Goal: Transaction & Acquisition: Download file/media

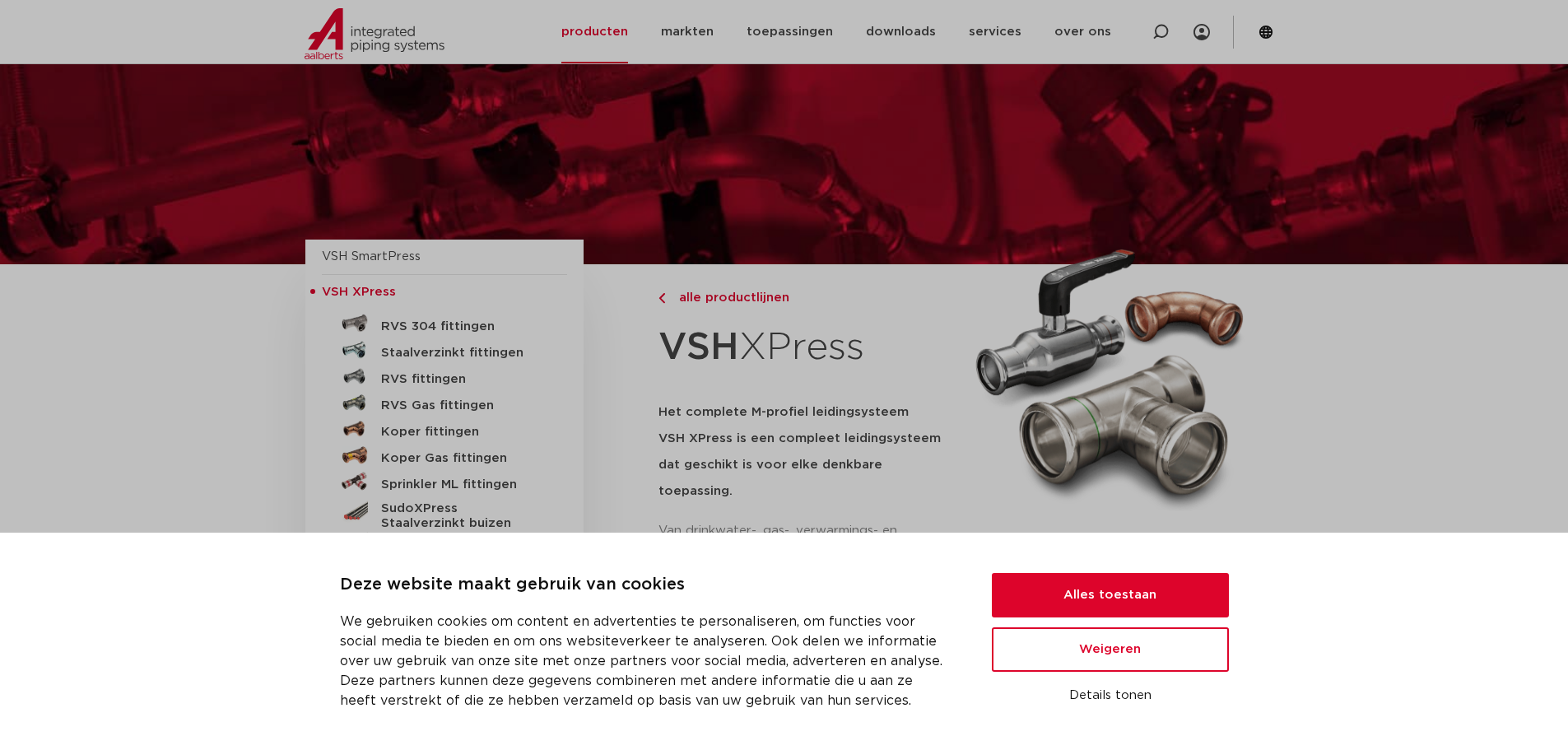
scroll to position [176, 0]
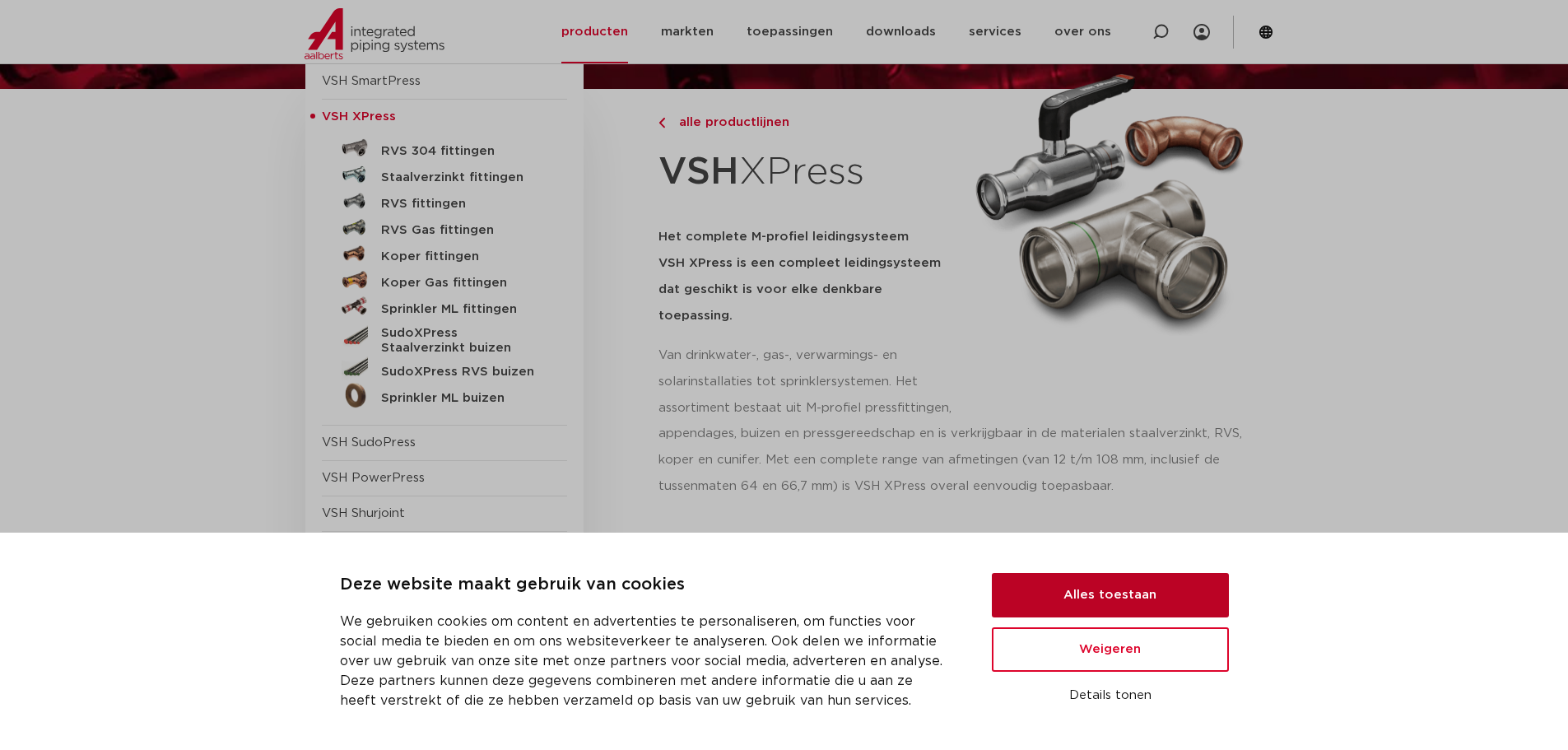
click at [1128, 591] on button "Alles toestaan" at bounding box center [1111, 594] width 237 height 44
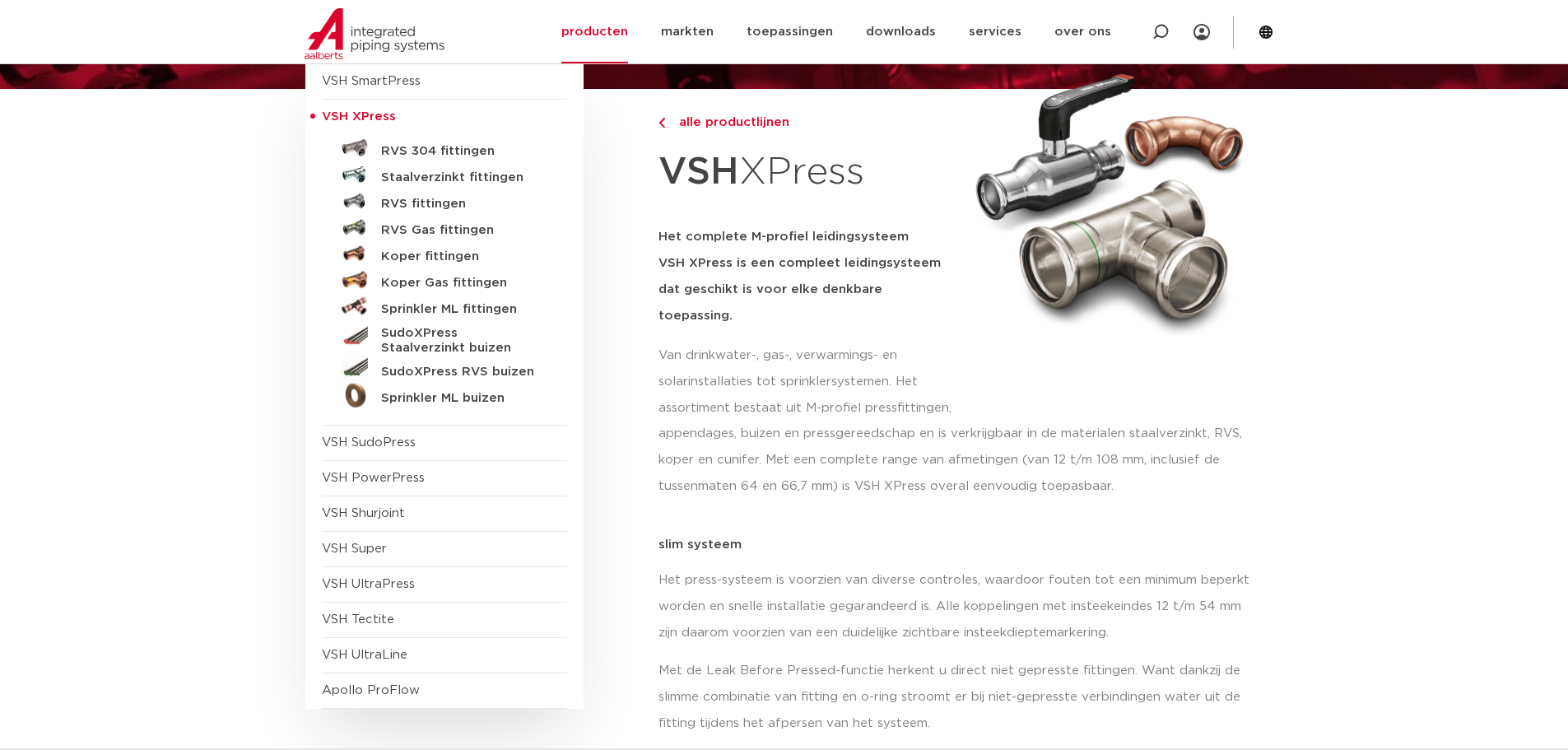
scroll to position [0, 0]
click at [458, 179] on h5 "Staalverzinkt fittingen" at bounding box center [462, 178] width 163 height 15
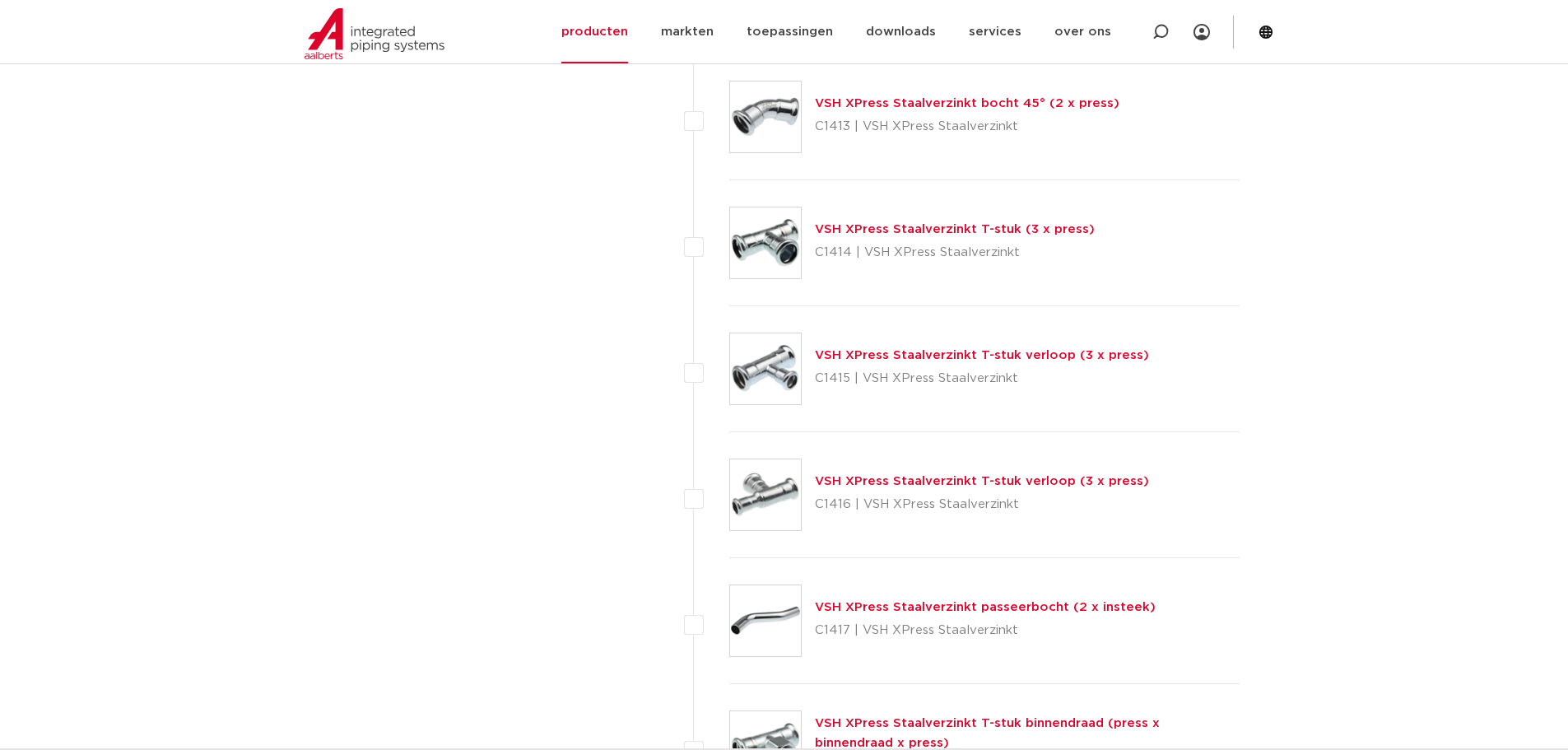
scroll to position [1481, 0]
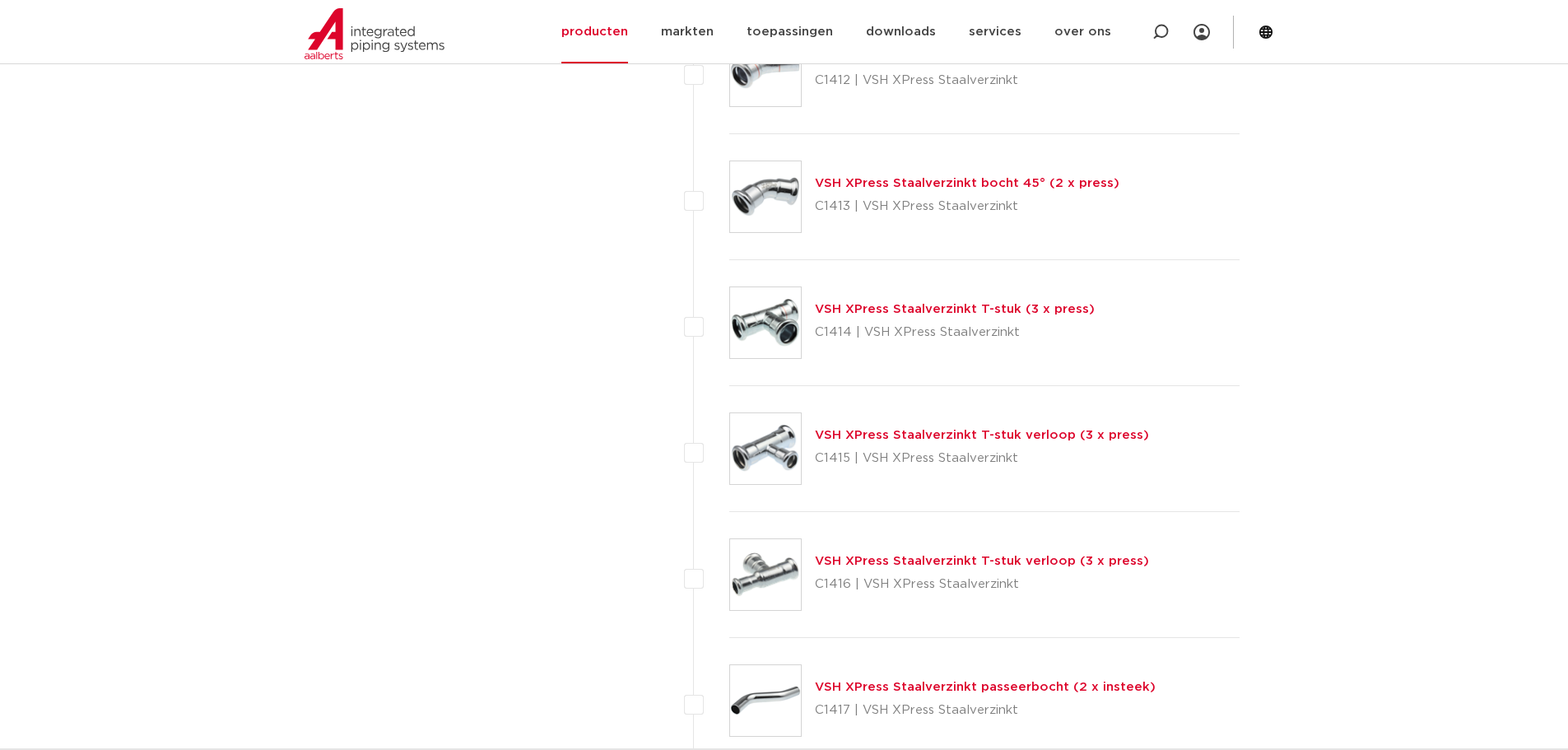
click at [730, 439] on label at bounding box center [730, 439] width 0 height 0
checkbox input "true"
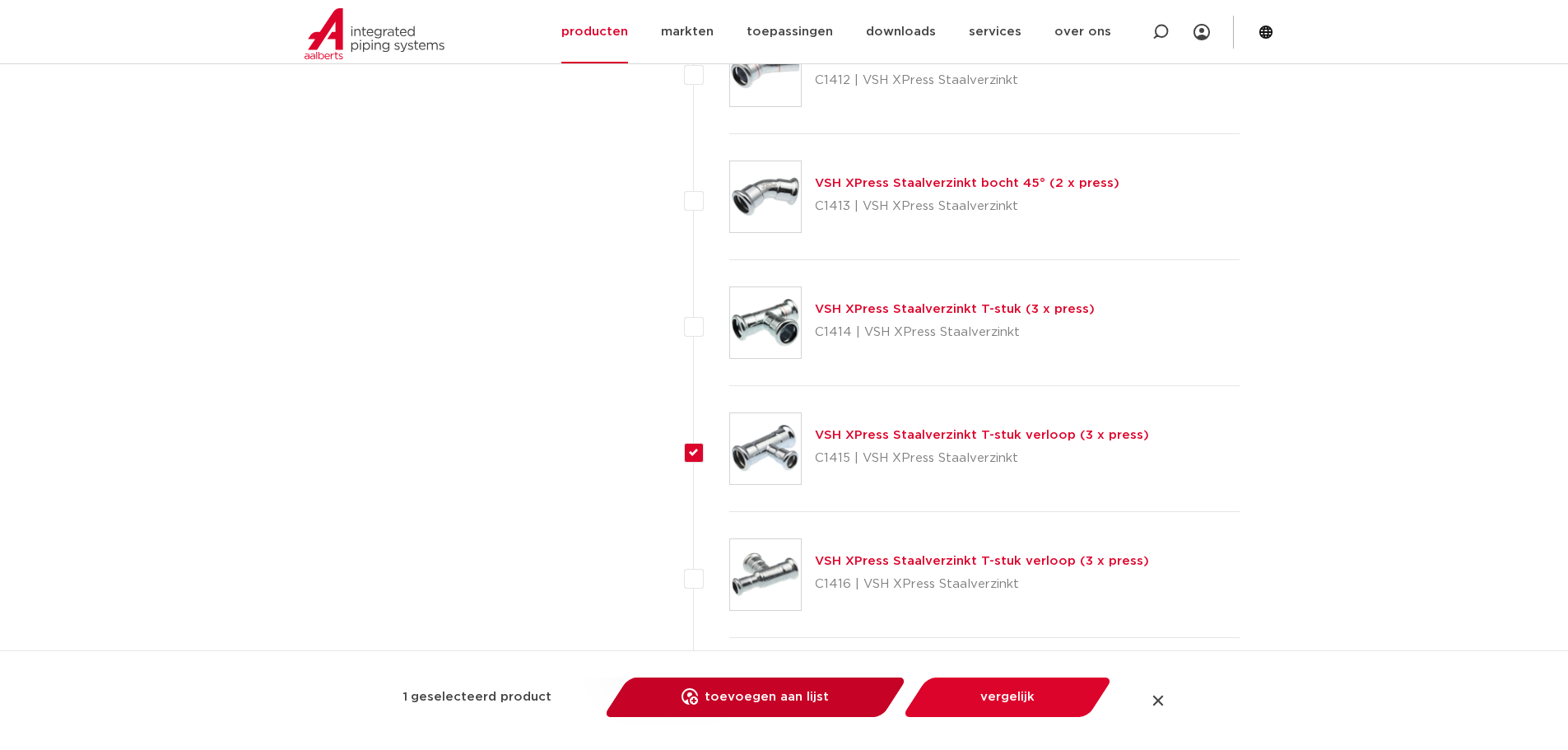
click at [837, 689] on link "toevoegen aan lijst opslaan in my IPS" at bounding box center [755, 697] width 279 height 40
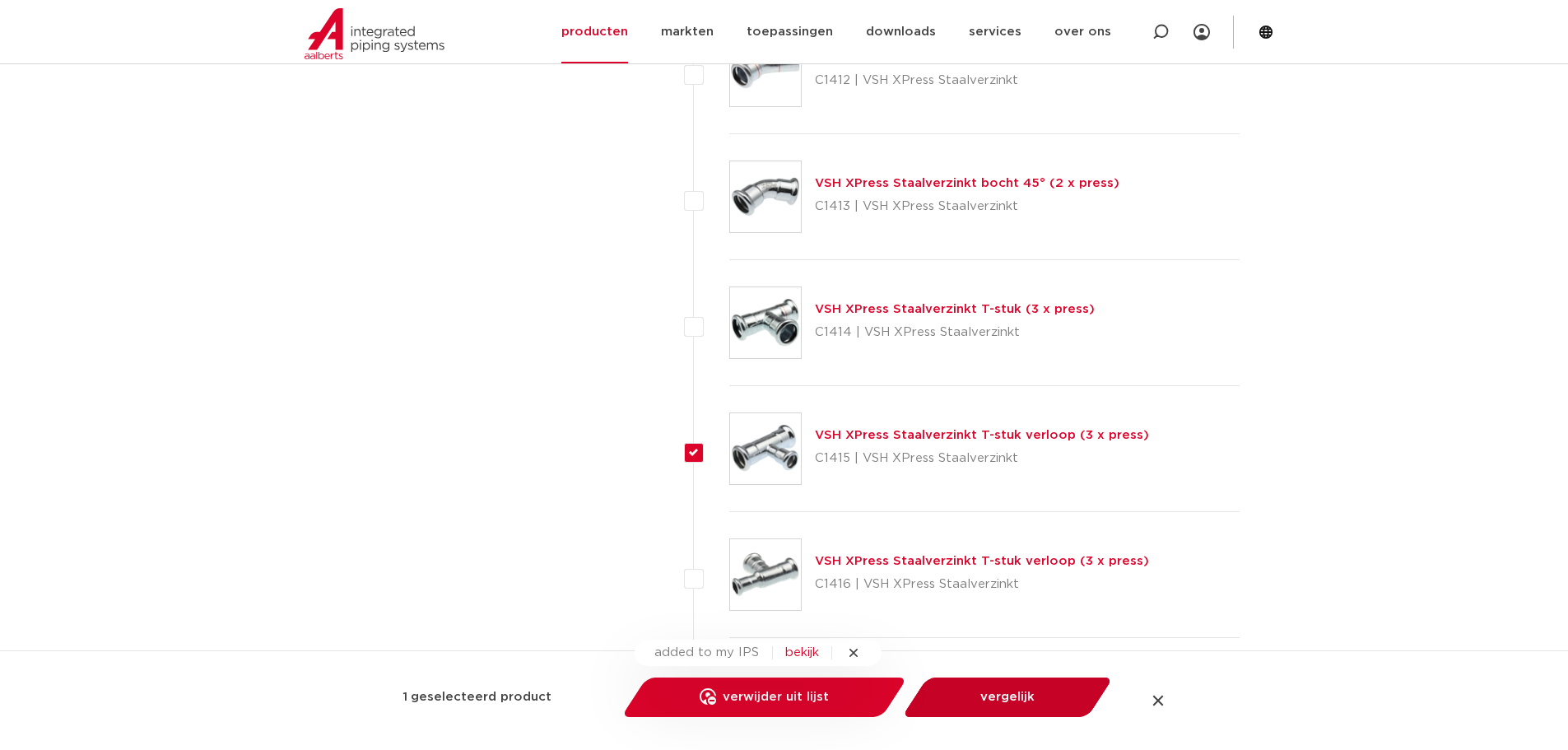
click at [1031, 700] on link "vergelijk" at bounding box center [1008, 697] width 186 height 40
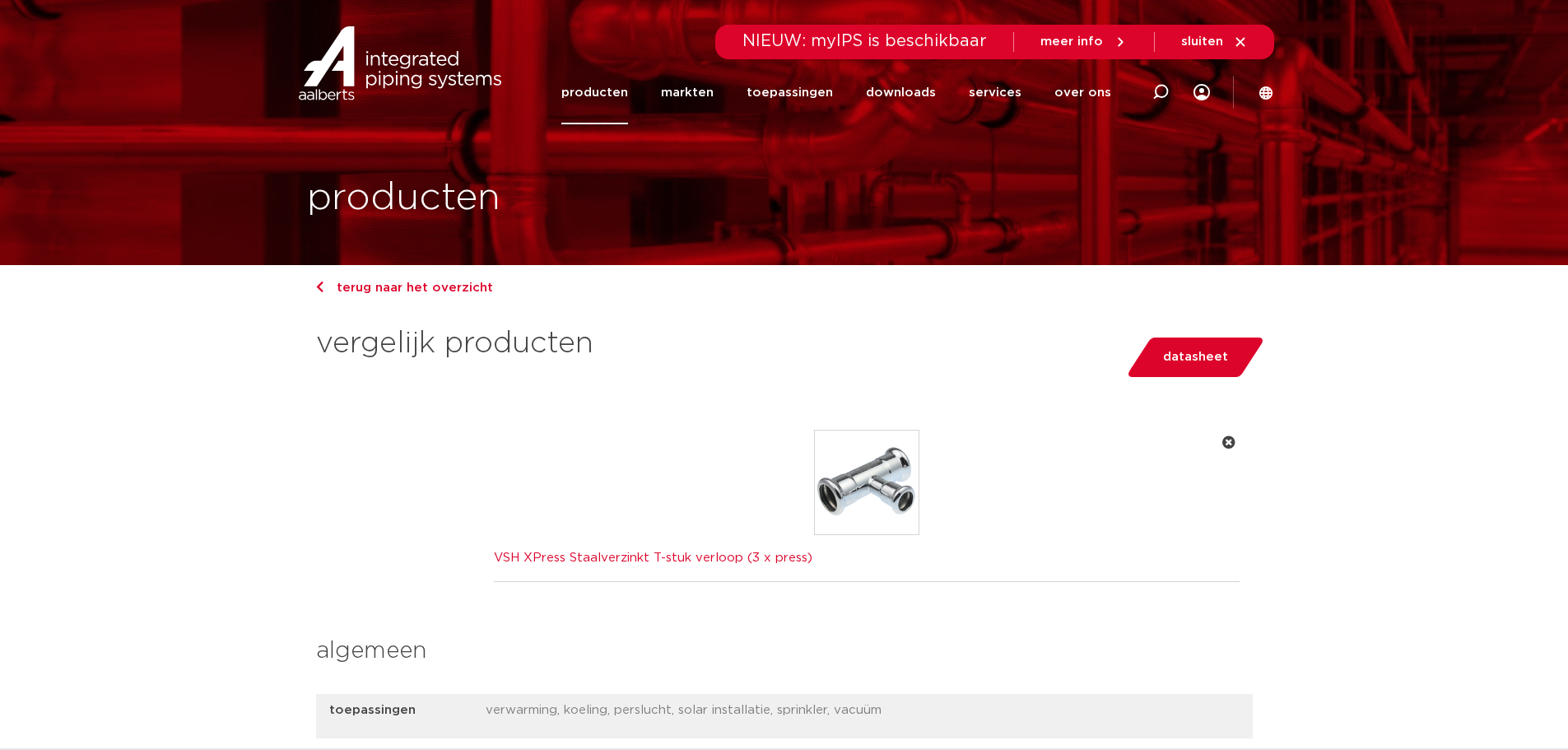
click at [738, 555] on link "VSH XPress Staalverzinkt T-stuk verloop (3 x press)" at bounding box center [653, 557] width 319 height 12
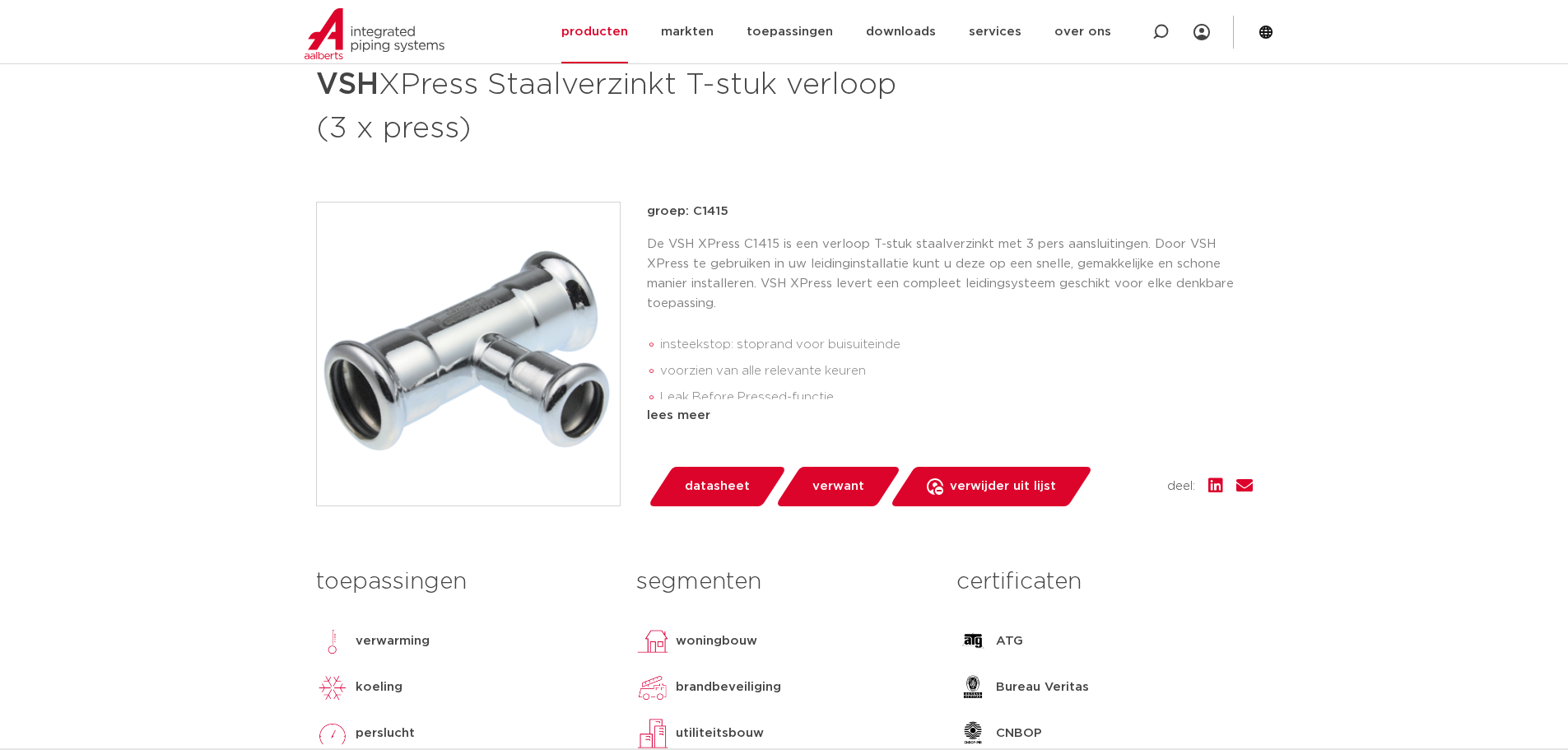
scroll to position [247, 0]
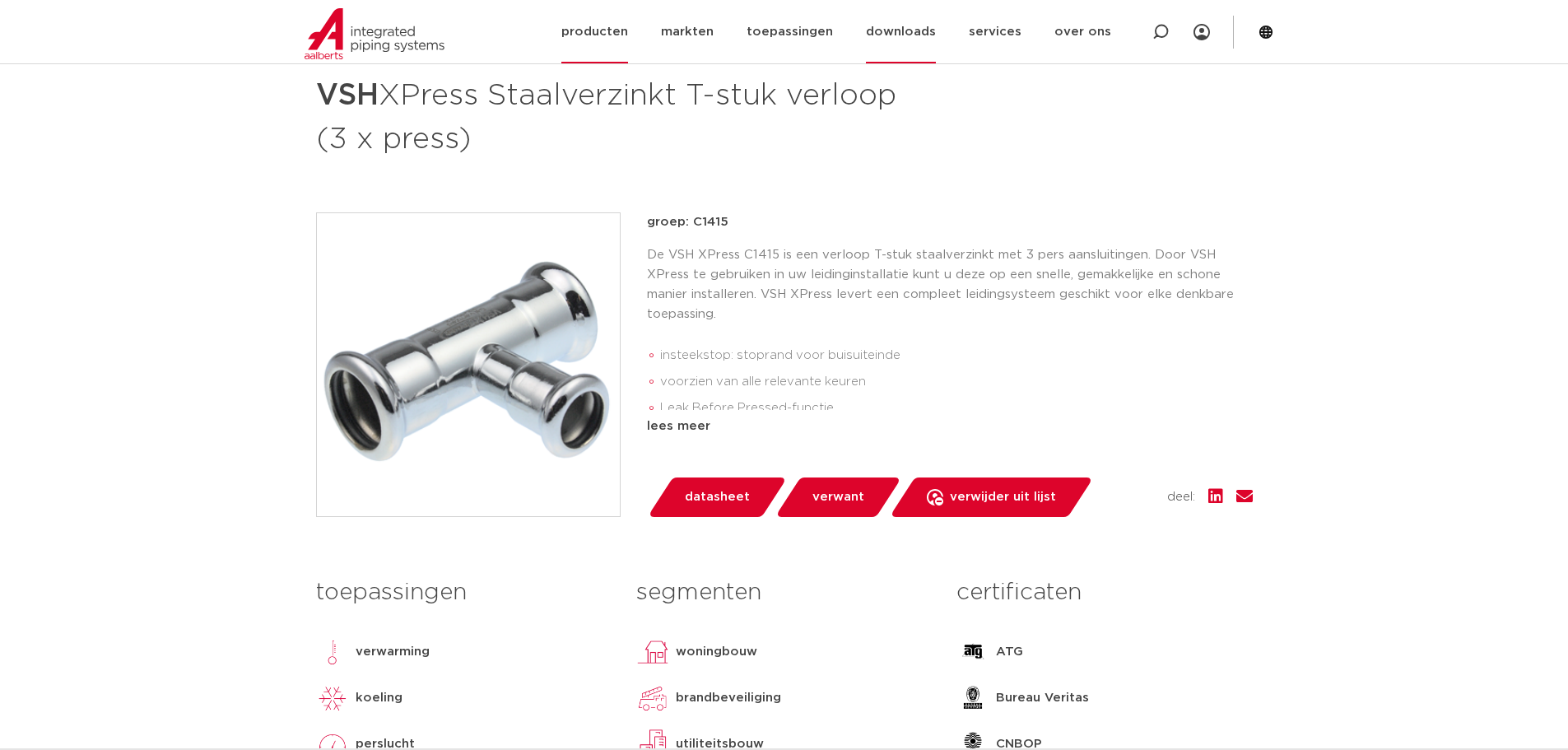
click at [933, 9] on link "downloads" at bounding box center [901, 31] width 70 height 63
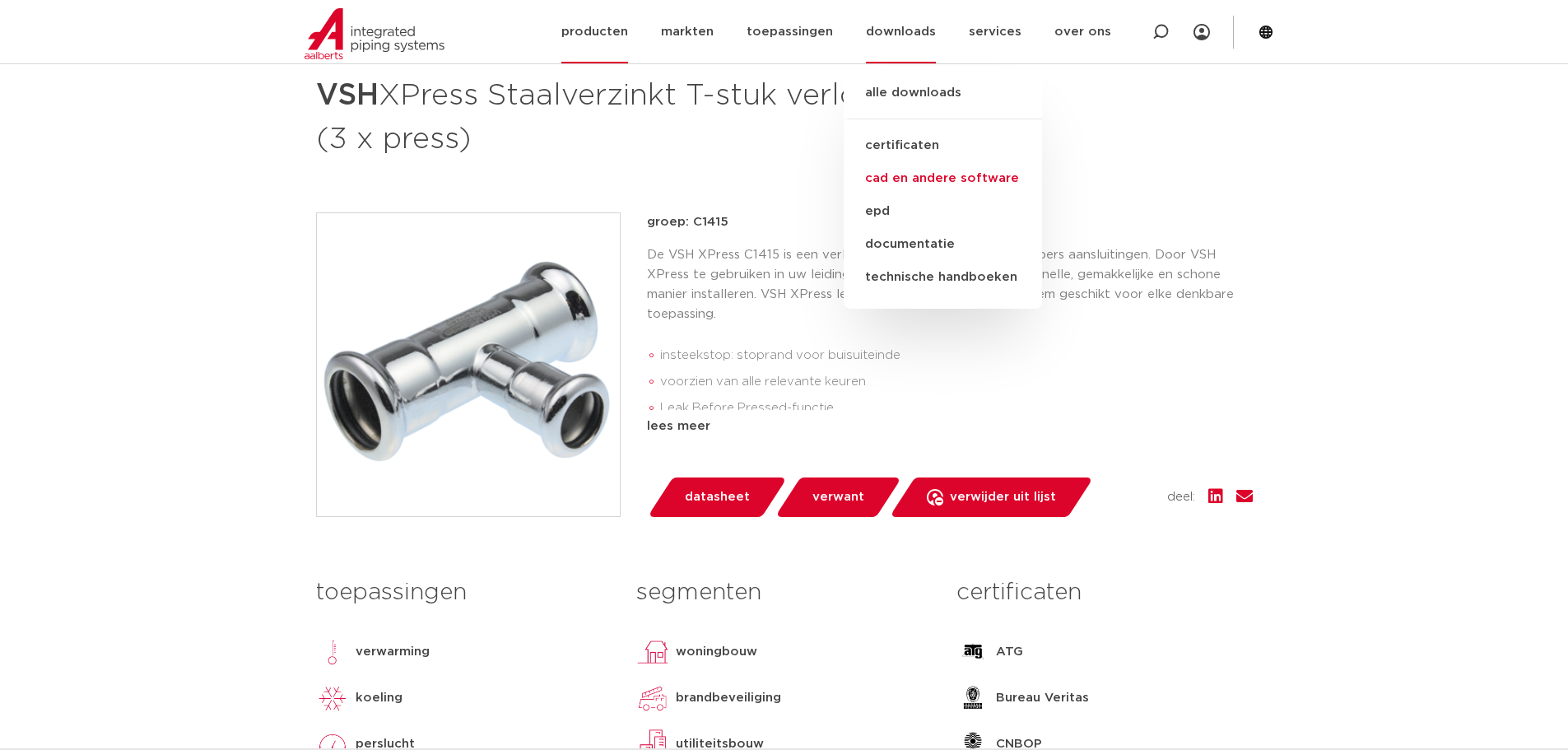
click at [950, 177] on link "cad en andere software" at bounding box center [943, 179] width 198 height 33
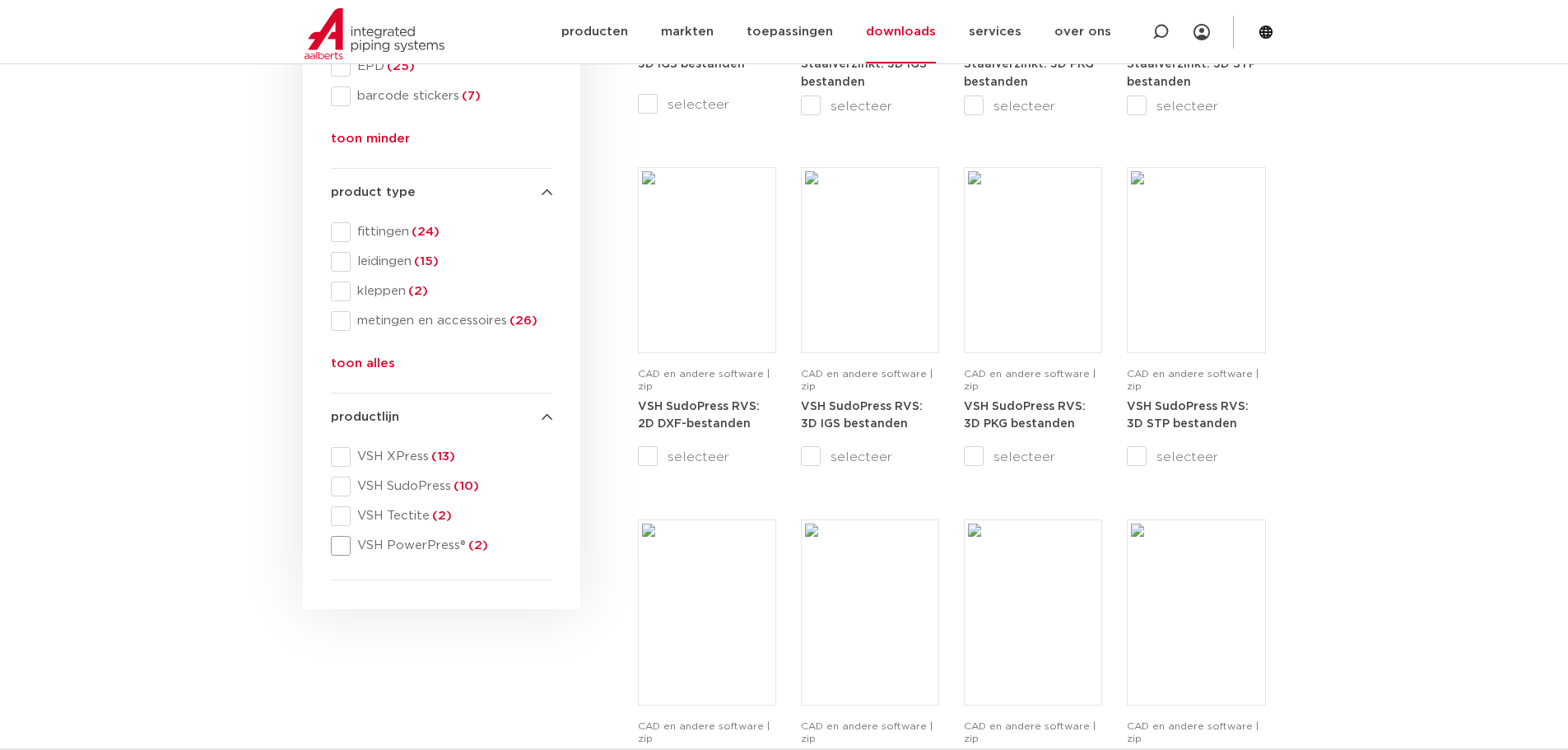
scroll to position [576, 0]
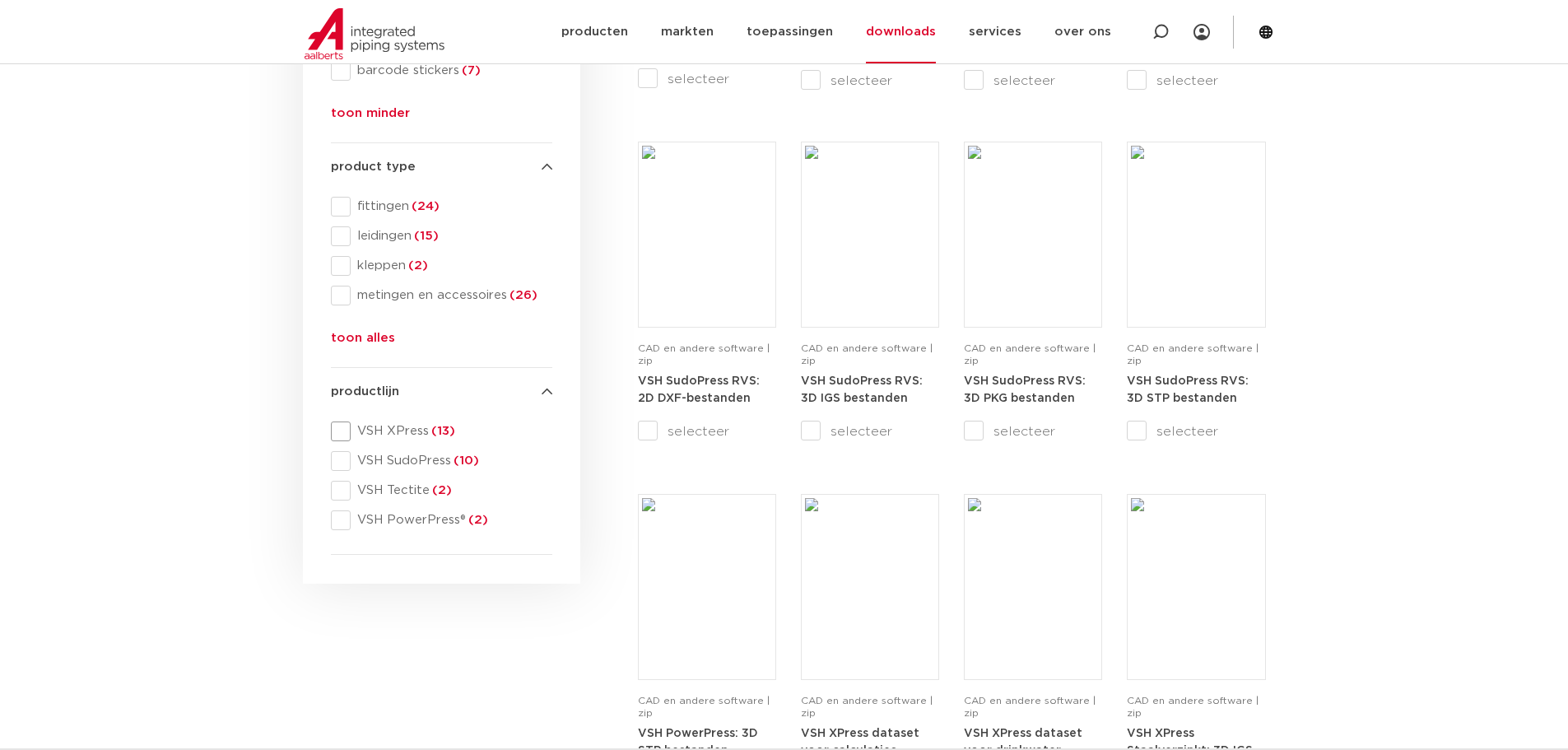
click at [342, 436] on span at bounding box center [340, 431] width 20 height 20
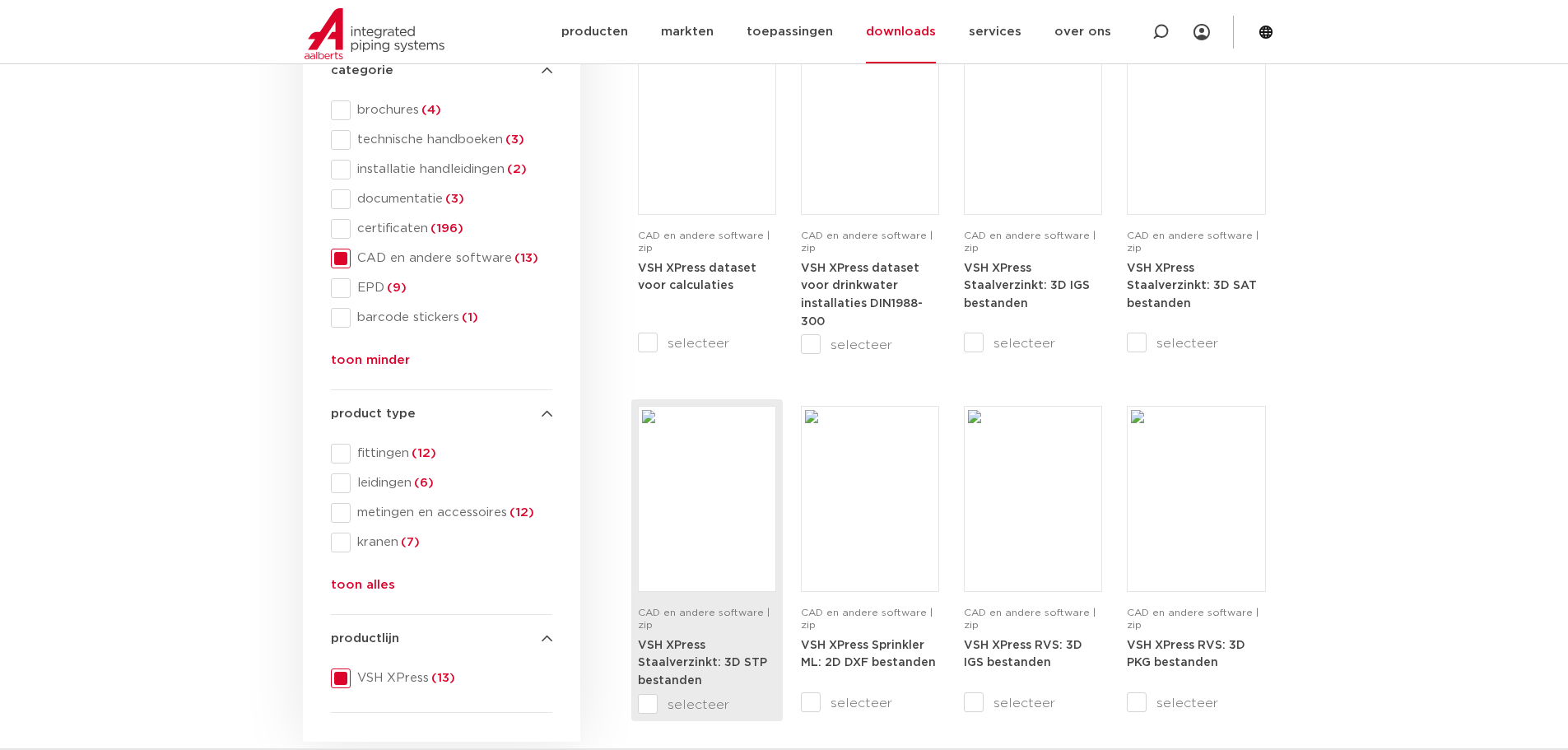
scroll to position [412, 0]
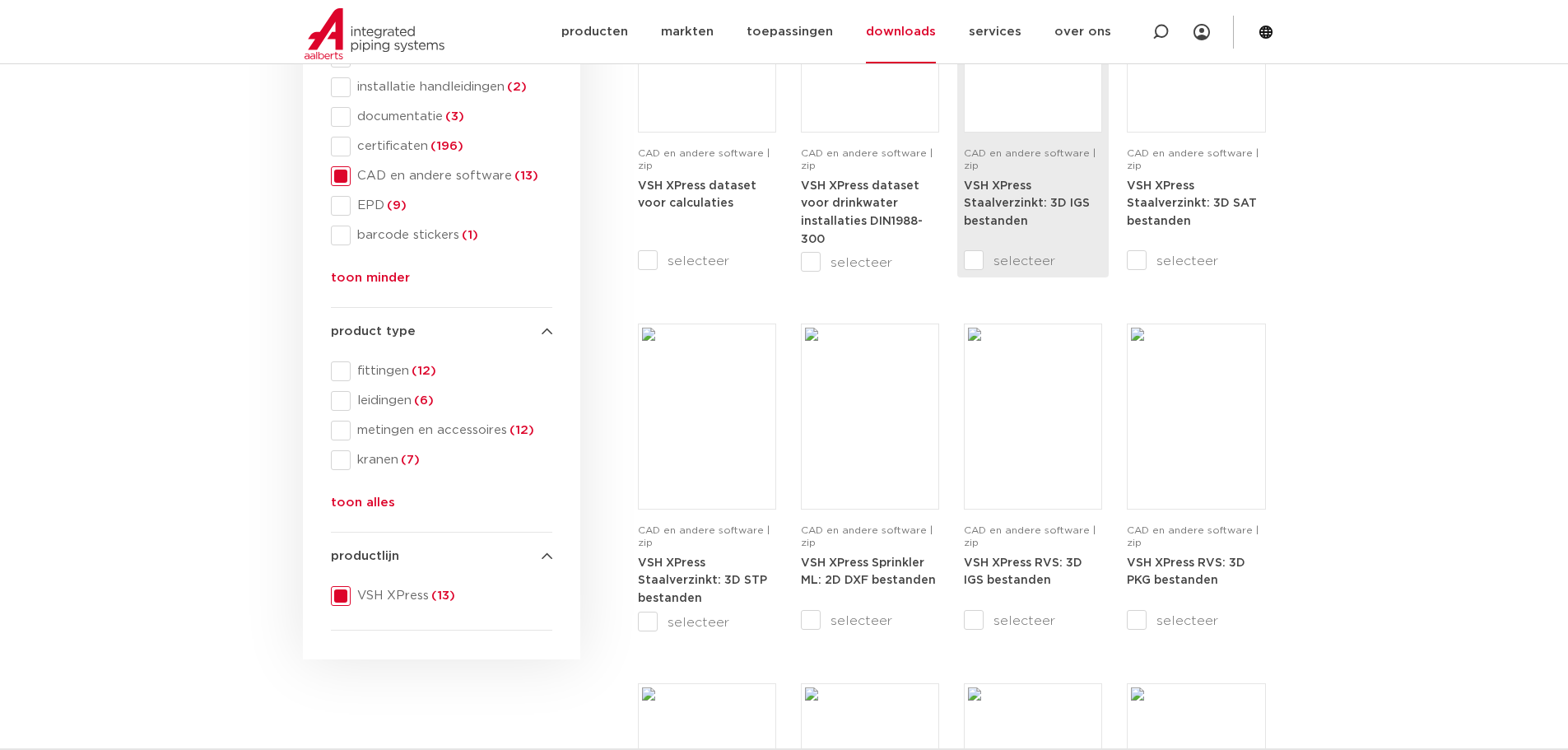
click at [1027, 241] on div "CAD en andere software | zip VSH XPress Staalverzinkt: 3D IGS bestanden" at bounding box center [1033, 98] width 138 height 304
click at [975, 256] on input "selecteer" at bounding box center [998, 261] width 69 height 20
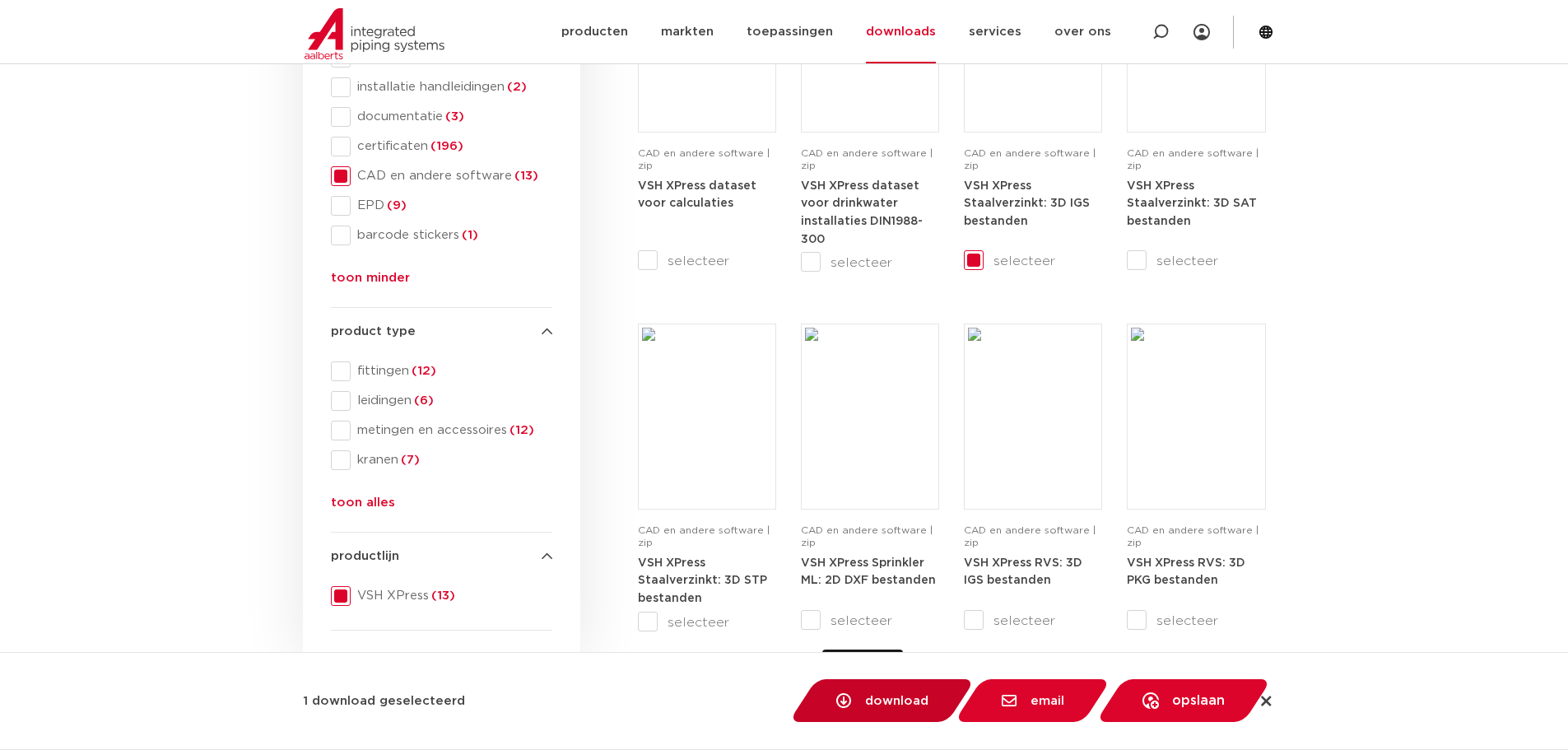
click at [907, 689] on link "download" at bounding box center [883, 700] width 187 height 43
checkbox input "false"
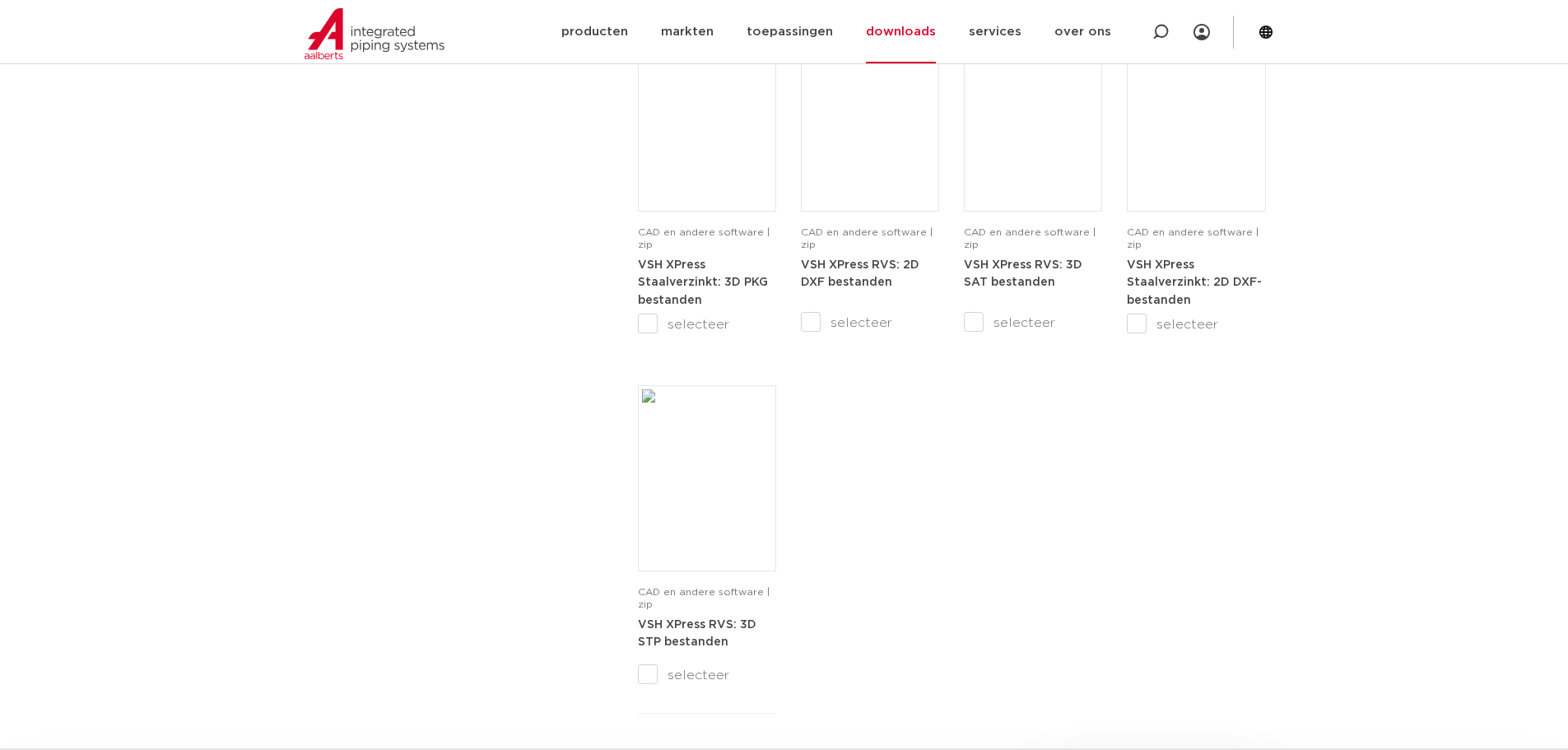
scroll to position [1069, 0]
